Goal: Navigation & Orientation: Find specific page/section

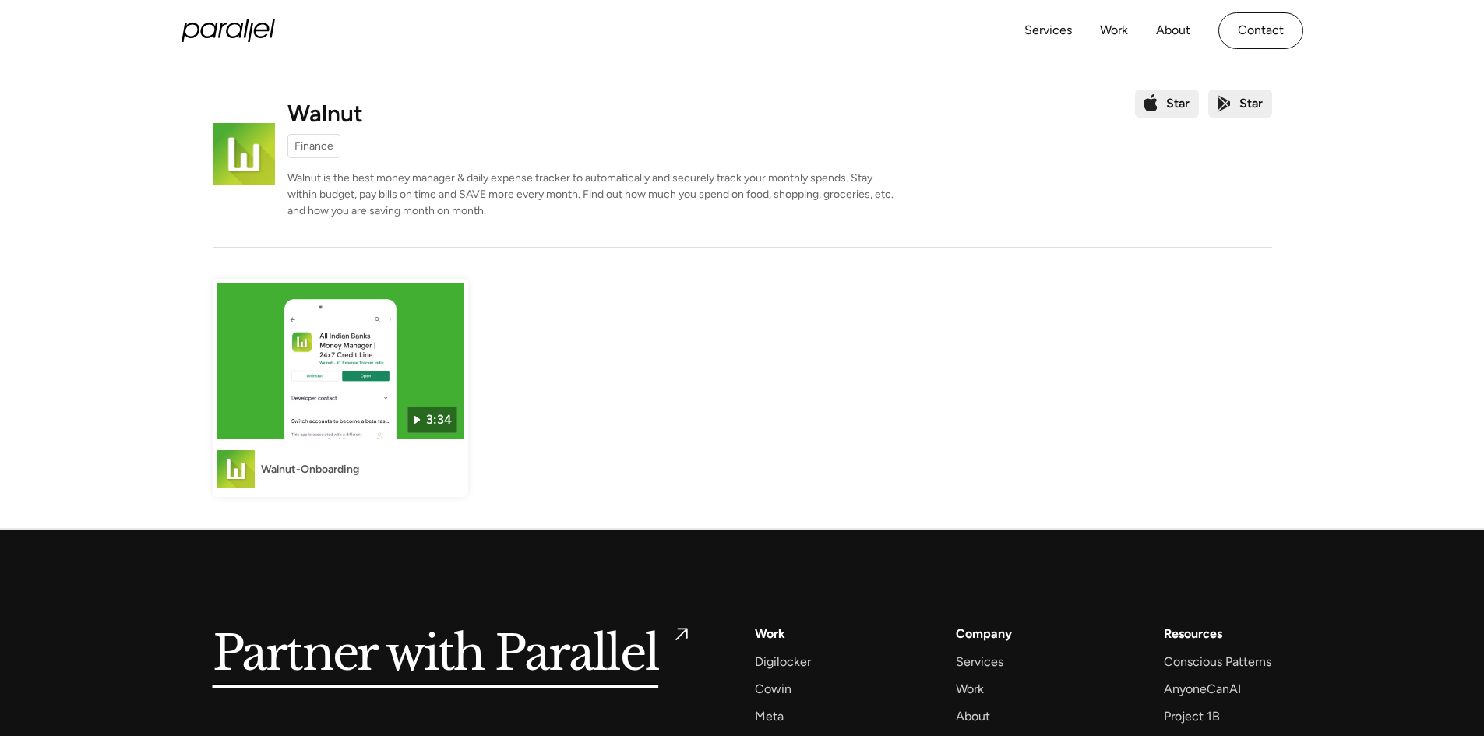
click at [1158, 106] on div "Star" at bounding box center [1167, 104] width 64 height 28
click at [323, 146] on div "Finance" at bounding box center [314, 146] width 39 height 16
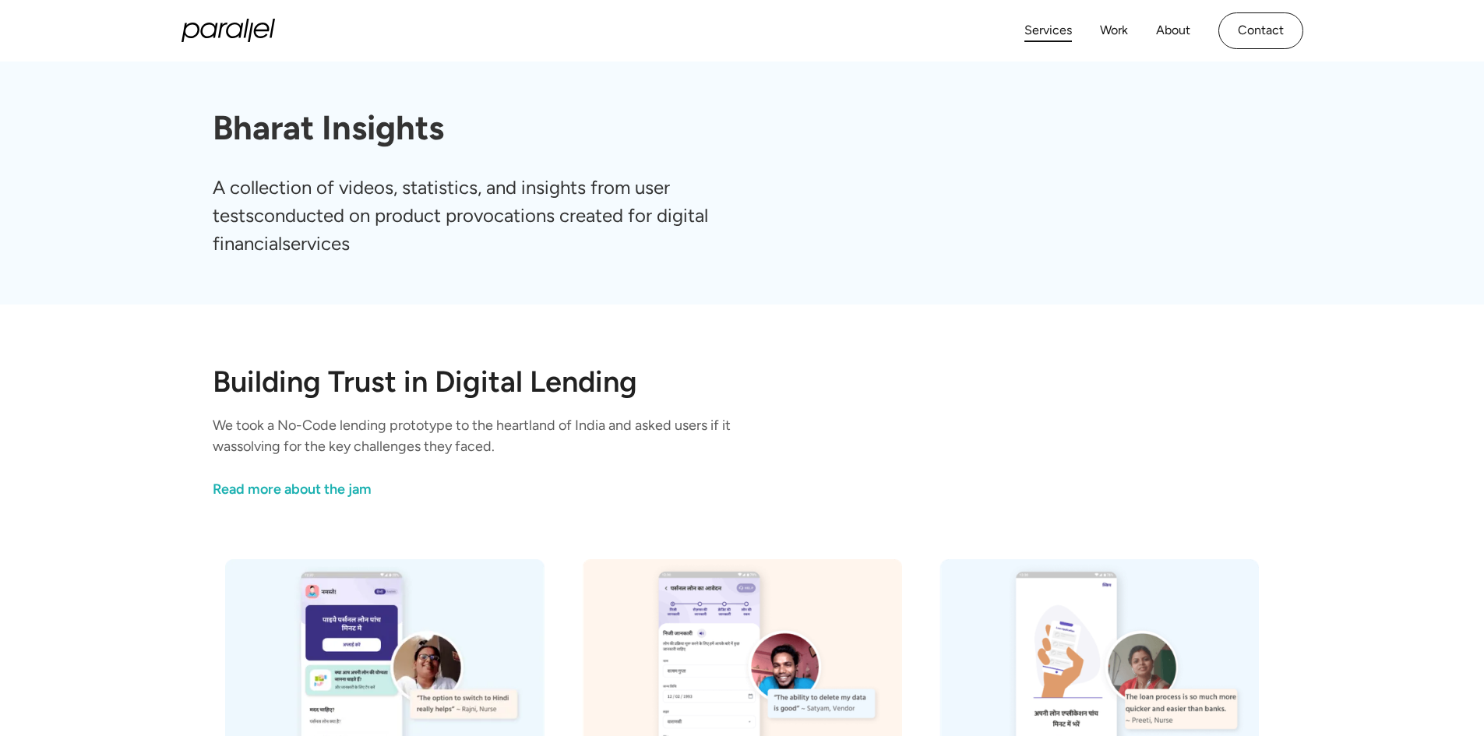
click at [1045, 30] on link "Services" at bounding box center [1049, 30] width 48 height 23
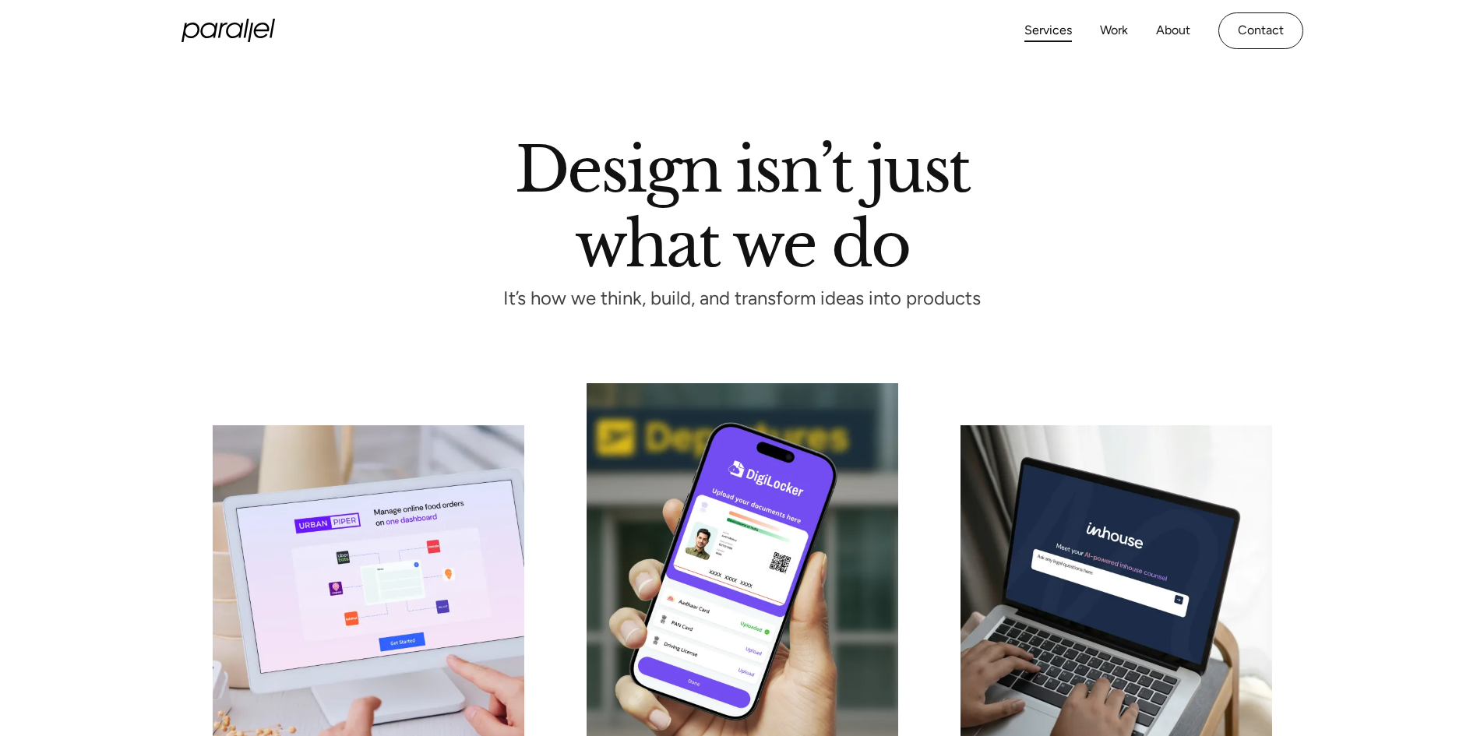
click at [1108, 31] on link "Work" at bounding box center [1114, 30] width 28 height 23
